Goal: Answer question/provide support: Share knowledge or assist other users

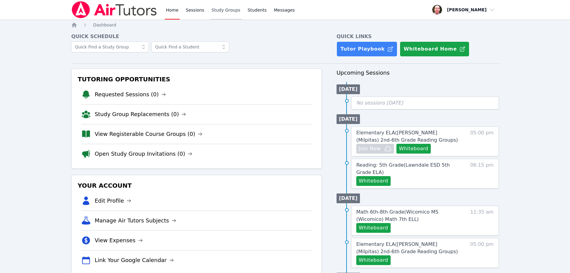
click at [217, 8] on link "Study Groups" at bounding box center [226, 9] width 31 height 19
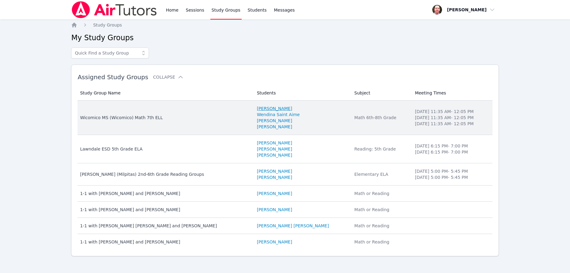
click at [260, 109] on link "Kevin Velasquez" at bounding box center [274, 108] width 35 height 6
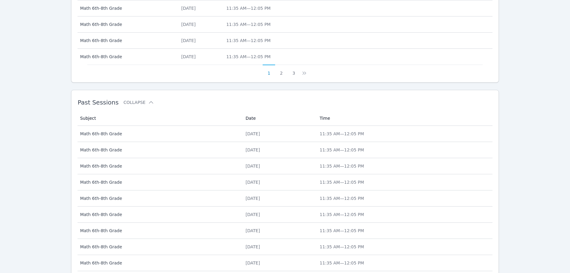
scroll to position [377, 0]
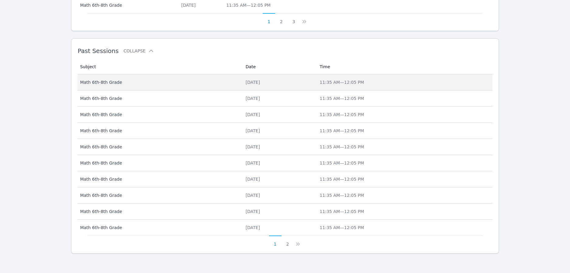
click at [246, 82] on div "Mon Oct 13, 2025" at bounding box center [279, 82] width 67 height 6
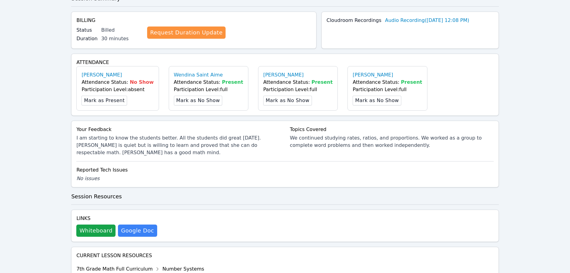
scroll to position [189, 0]
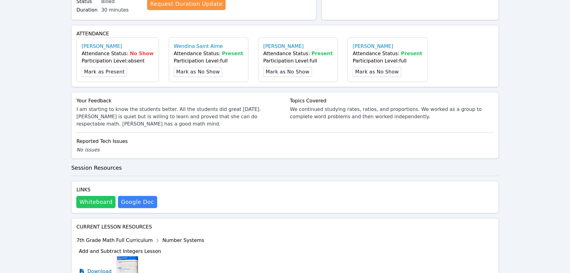
click at [96, 196] on button "Whiteboard" at bounding box center [95, 202] width 39 height 12
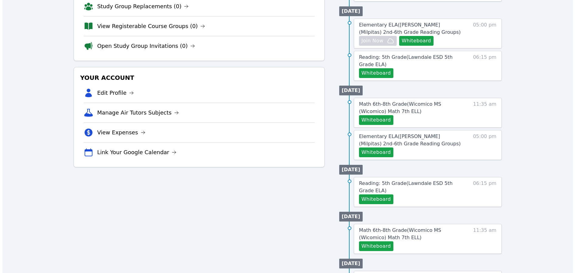
scroll to position [108, 0]
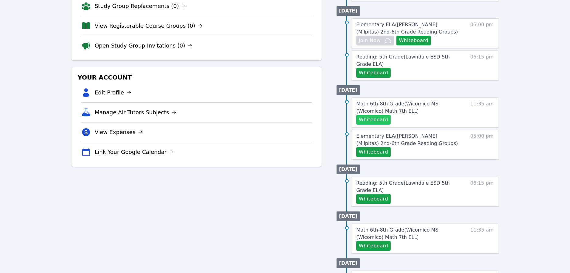
click at [377, 120] on button "Whiteboard" at bounding box center [374, 120] width 34 height 10
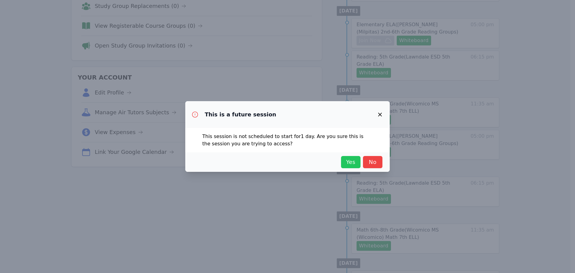
click at [346, 161] on span "Yes" at bounding box center [350, 162] width 13 height 9
